Goal: Register for event/course

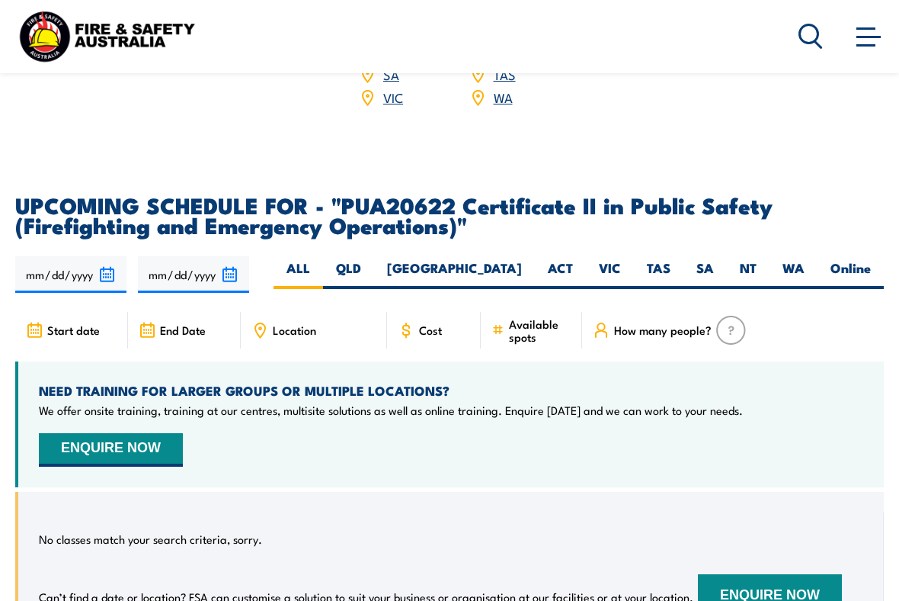
scroll to position [2364, 0]
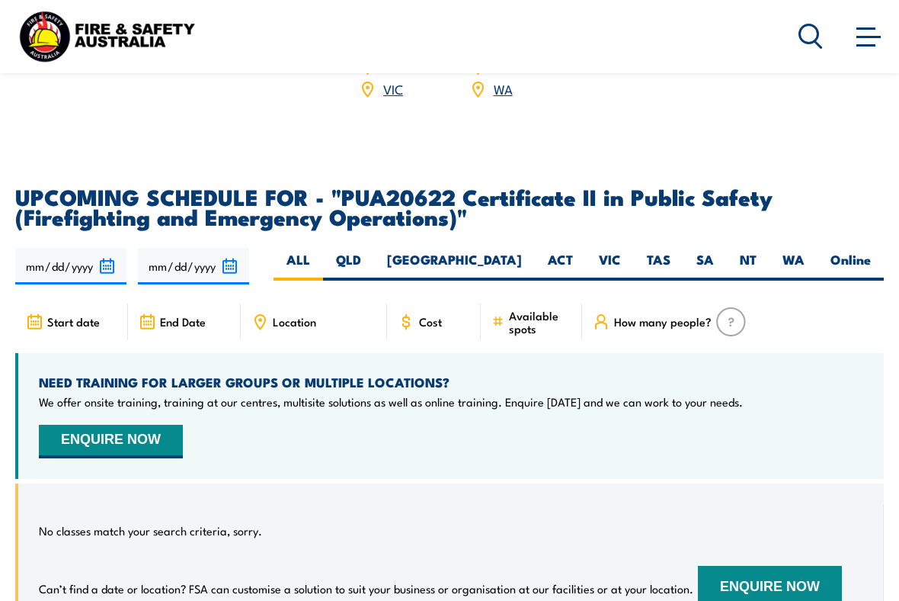
click at [620, 251] on label "VIC" at bounding box center [610, 266] width 48 height 30
click at [621, 251] on input "VIC" at bounding box center [626, 256] width 10 height 10
radio input "true"
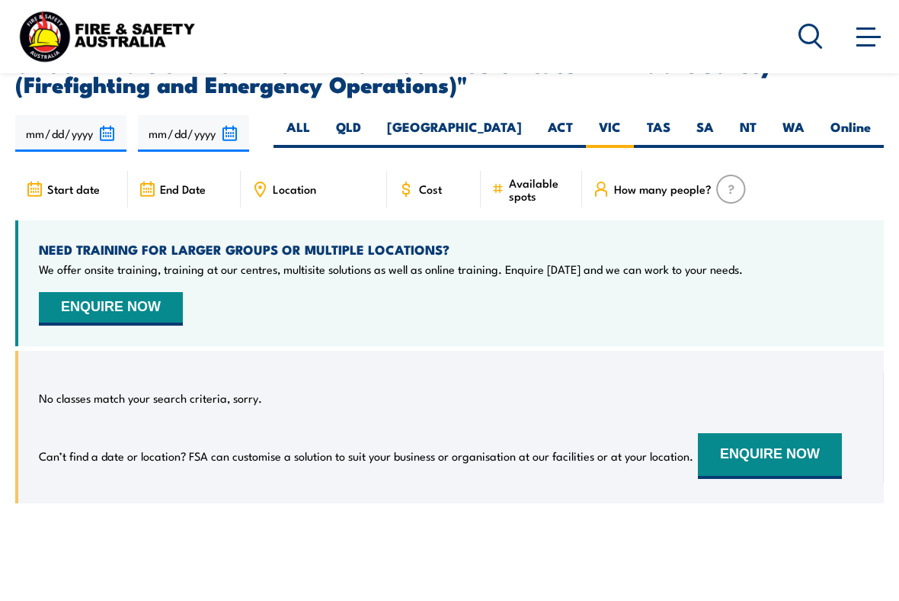
scroll to position [2494, 0]
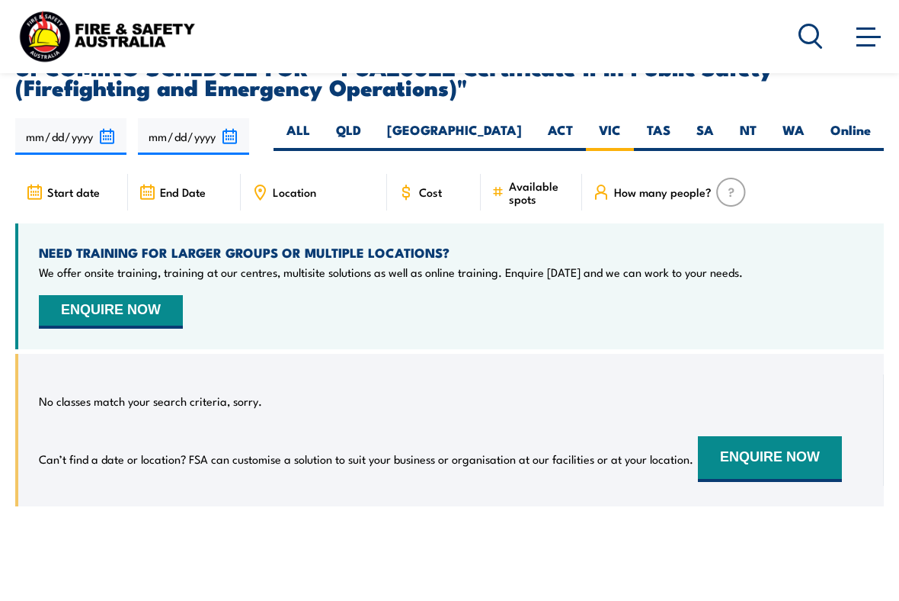
click at [519, 122] on label "[GEOGRAPHIC_DATA]" at bounding box center [454, 136] width 161 height 30
click at [522, 122] on input "[GEOGRAPHIC_DATA]" at bounding box center [527, 126] width 10 height 10
radio input "true"
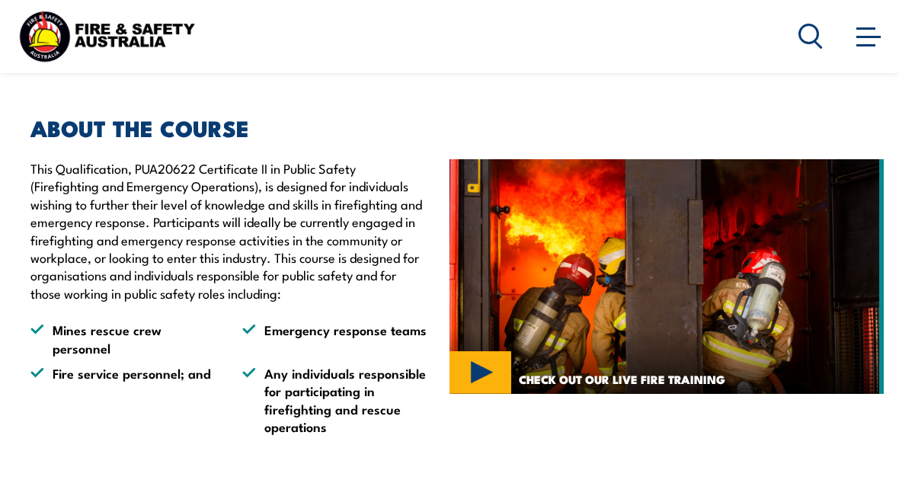
scroll to position [774, 0]
